Goal: Find specific page/section: Find specific page/section

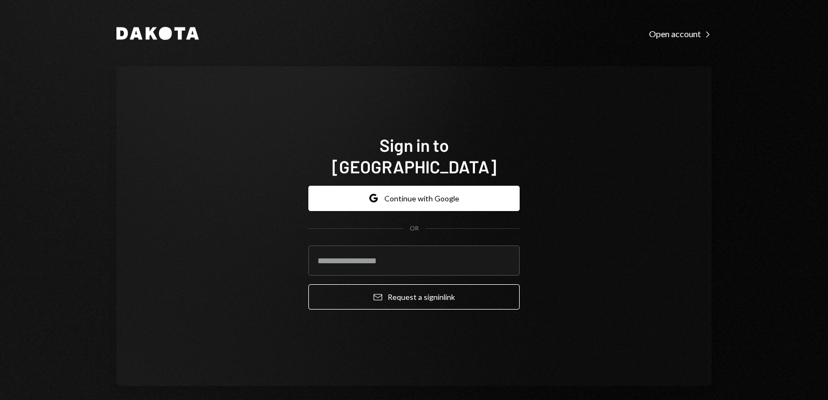
type input "**********"
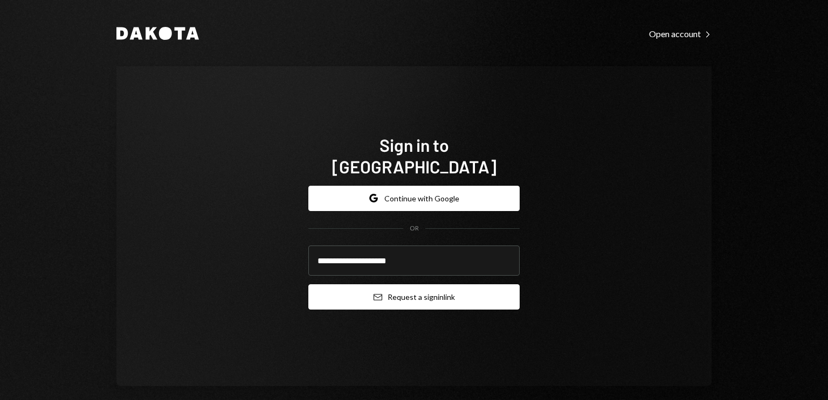
click at [418, 289] on button "Email Request a sign in link" at bounding box center [413, 297] width 211 height 25
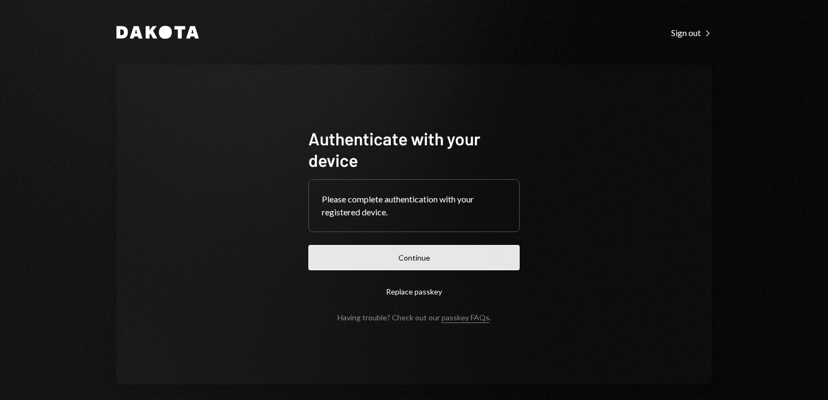
click at [414, 254] on button "Continue" at bounding box center [413, 257] width 211 height 25
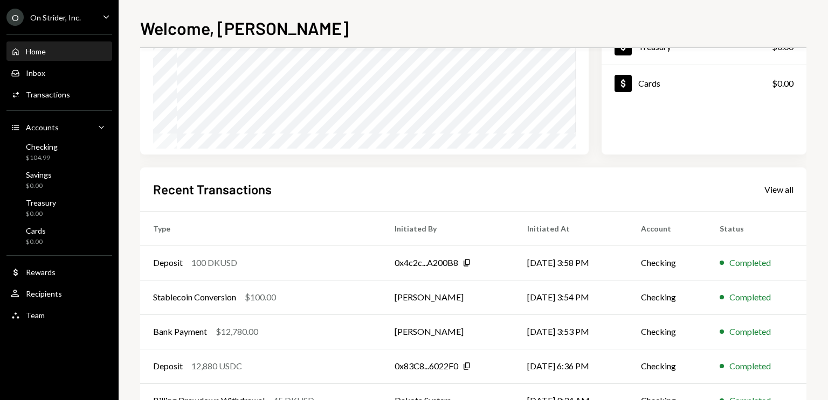
scroll to position [162, 0]
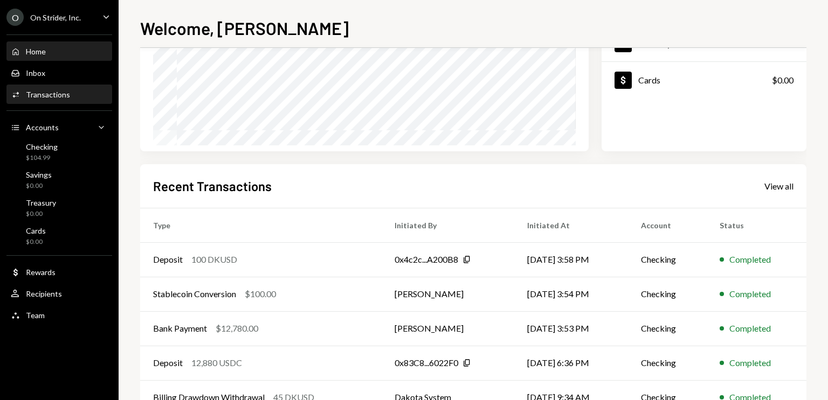
click at [63, 93] on div "Transactions" at bounding box center [48, 94] width 44 height 9
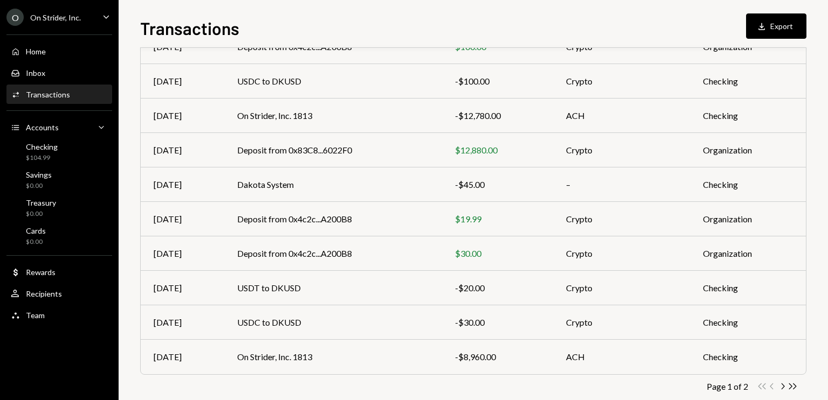
scroll to position [162, 0]
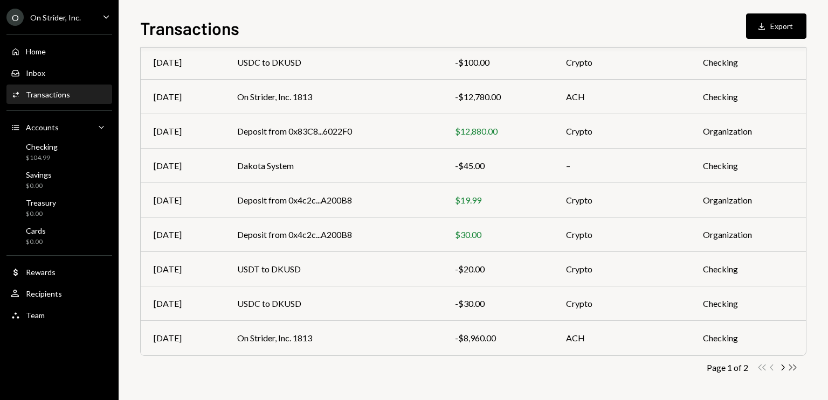
click at [791, 363] on icon "Double Arrow Right" at bounding box center [792, 368] width 10 height 10
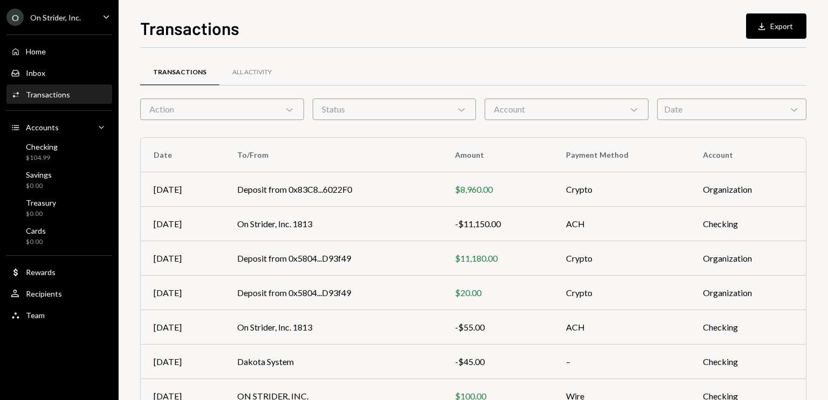
scroll to position [58, 0]
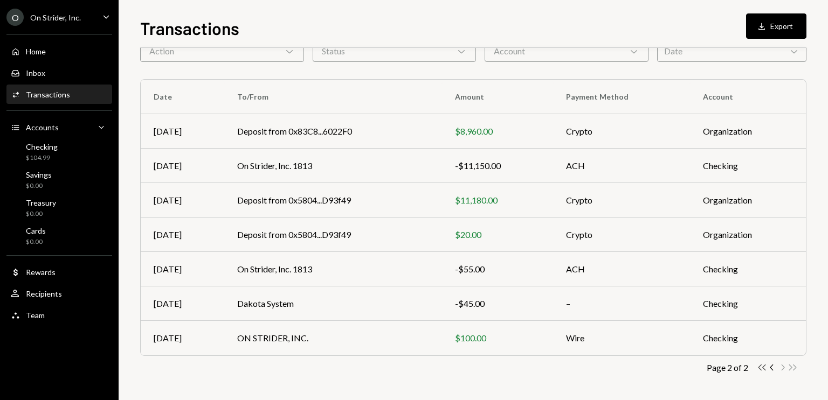
click at [759, 370] on icon "Double Arrow Left" at bounding box center [762, 368] width 10 height 10
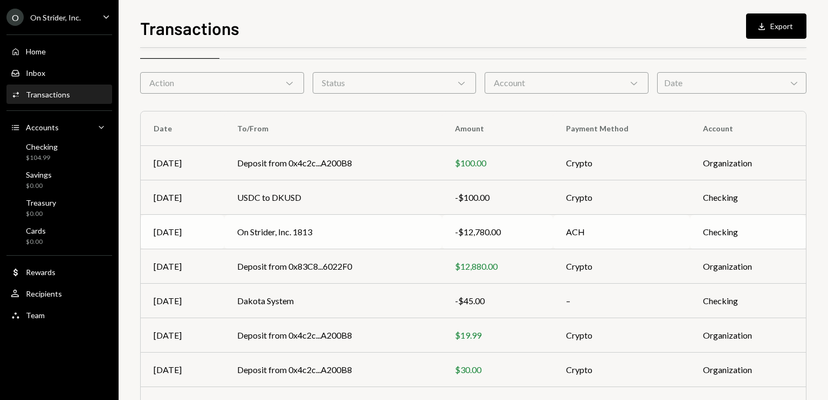
scroll to position [0, 0]
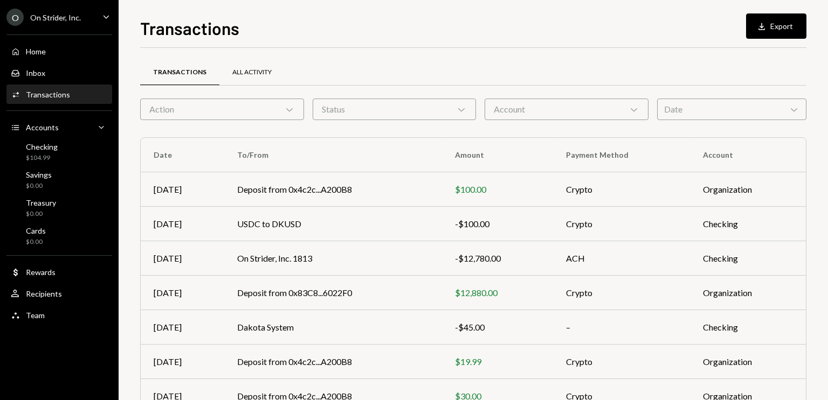
click at [246, 77] on div "All Activity" at bounding box center [251, 73] width 65 height 26
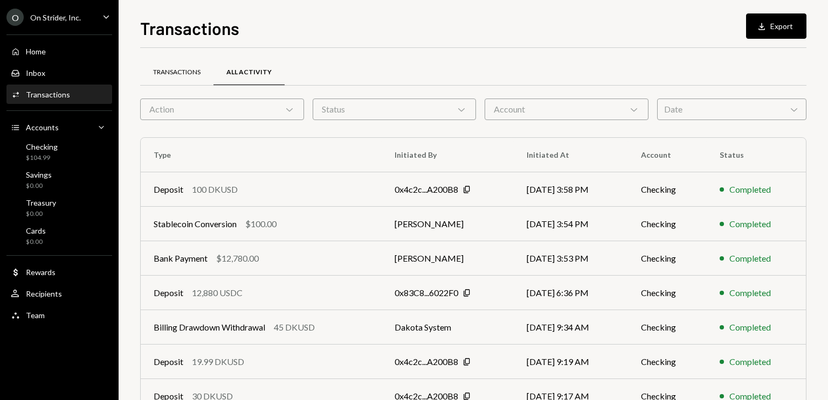
click at [175, 68] on div "Transactions" at bounding box center [176, 72] width 47 height 9
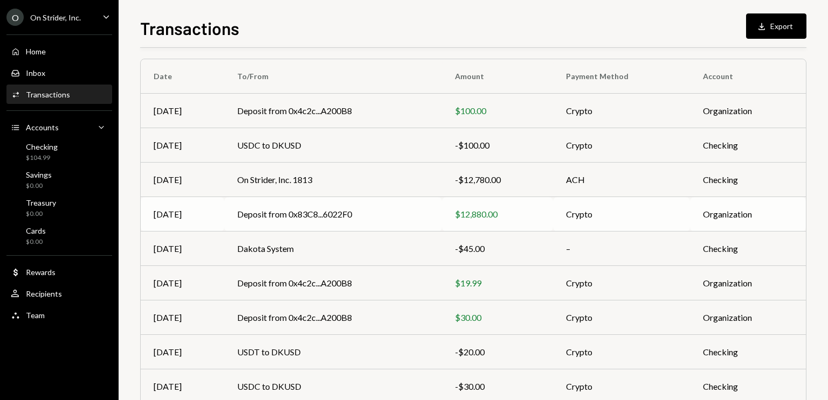
scroll to position [162, 0]
